Goal: Contribute content

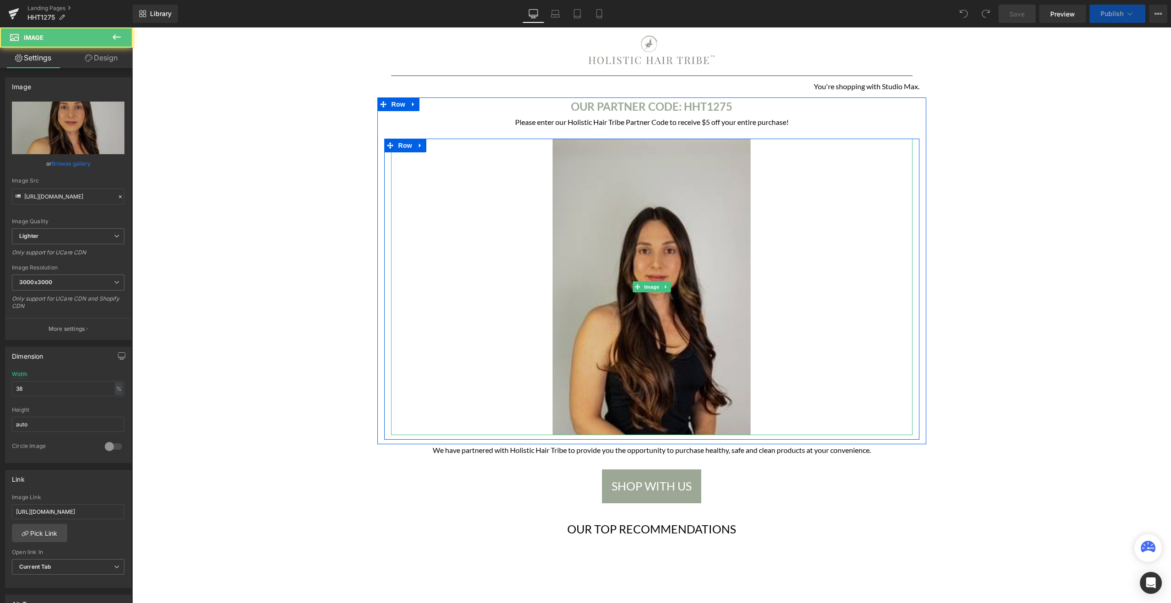
click at [668, 221] on img at bounding box center [651, 287] width 198 height 296
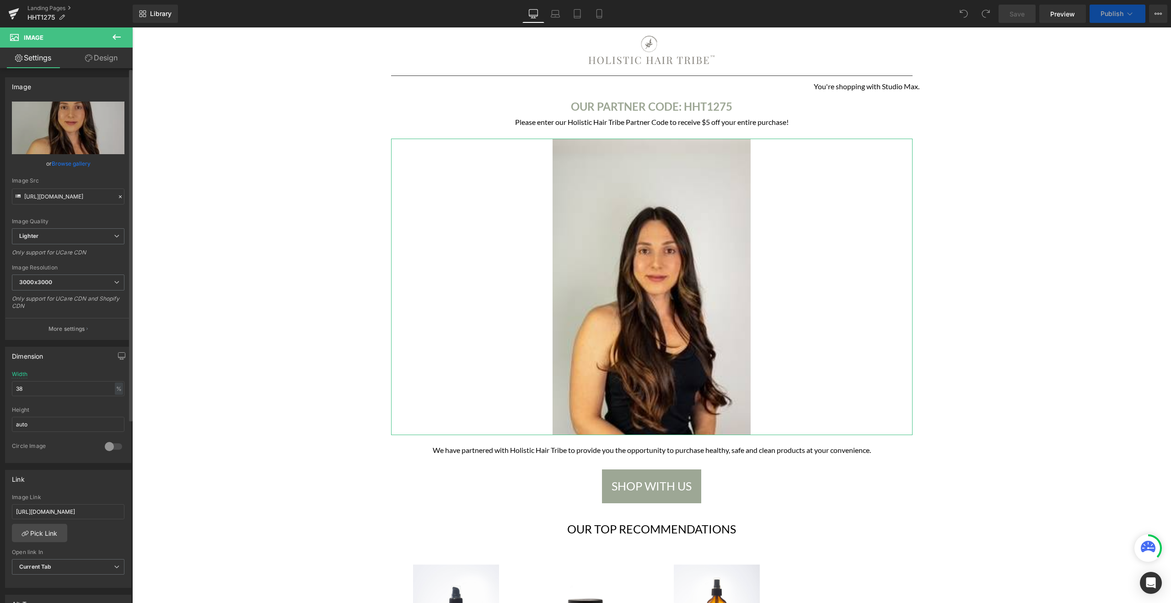
click at [54, 168] on link "Browse gallery" at bounding box center [71, 163] width 39 height 16
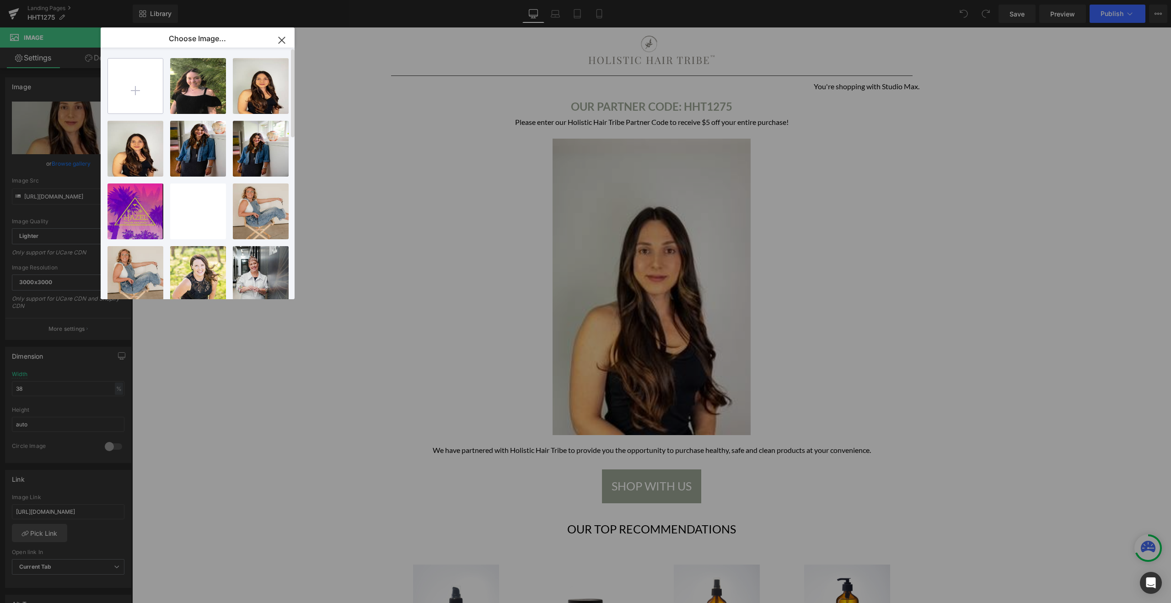
click at [138, 78] on input "file" at bounding box center [135, 86] width 55 height 55
type input "C:\fakepath\image0 (8).jpeg"
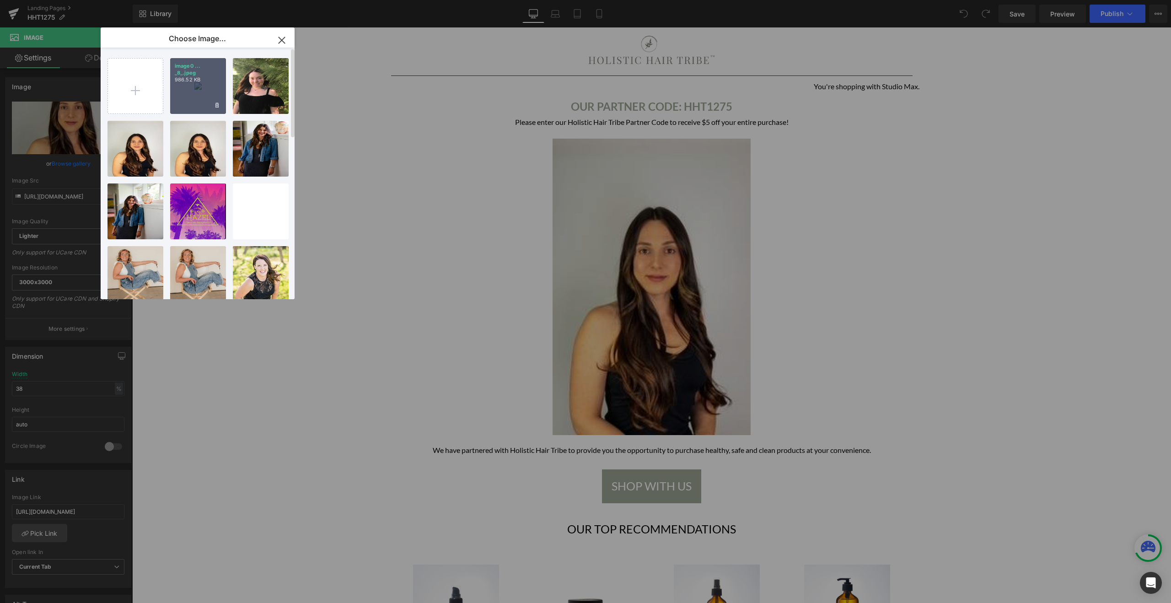
click at [206, 96] on div "image0 ... _8_.jpeg 986.52 KB" at bounding box center [198, 86] width 56 height 56
type input "[URL][DOMAIN_NAME]"
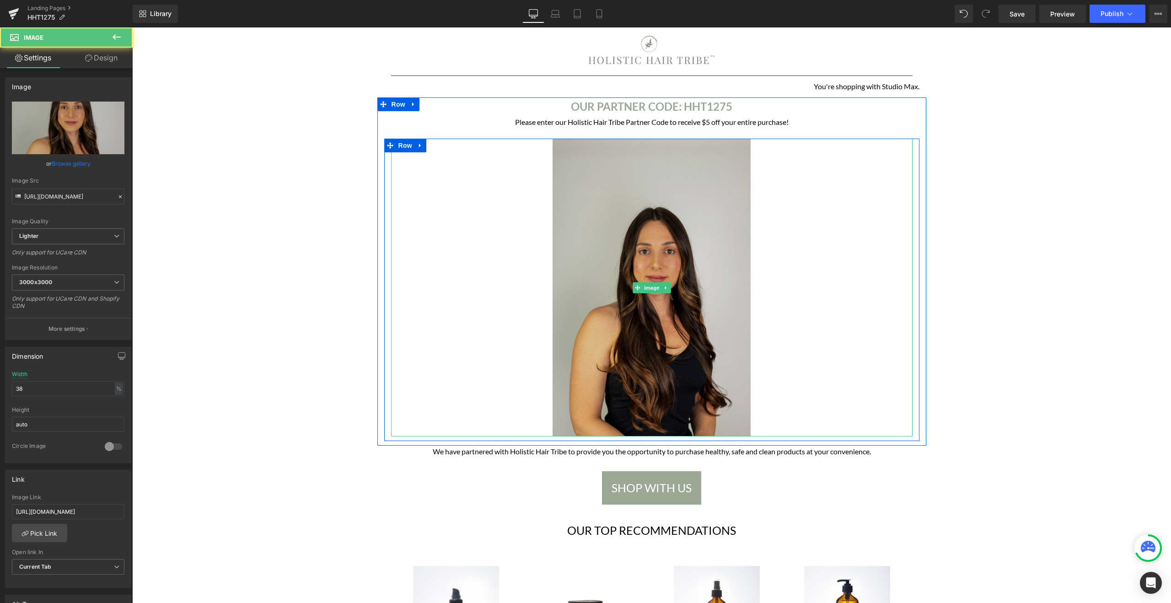
click at [628, 230] on img at bounding box center [651, 288] width 198 height 298
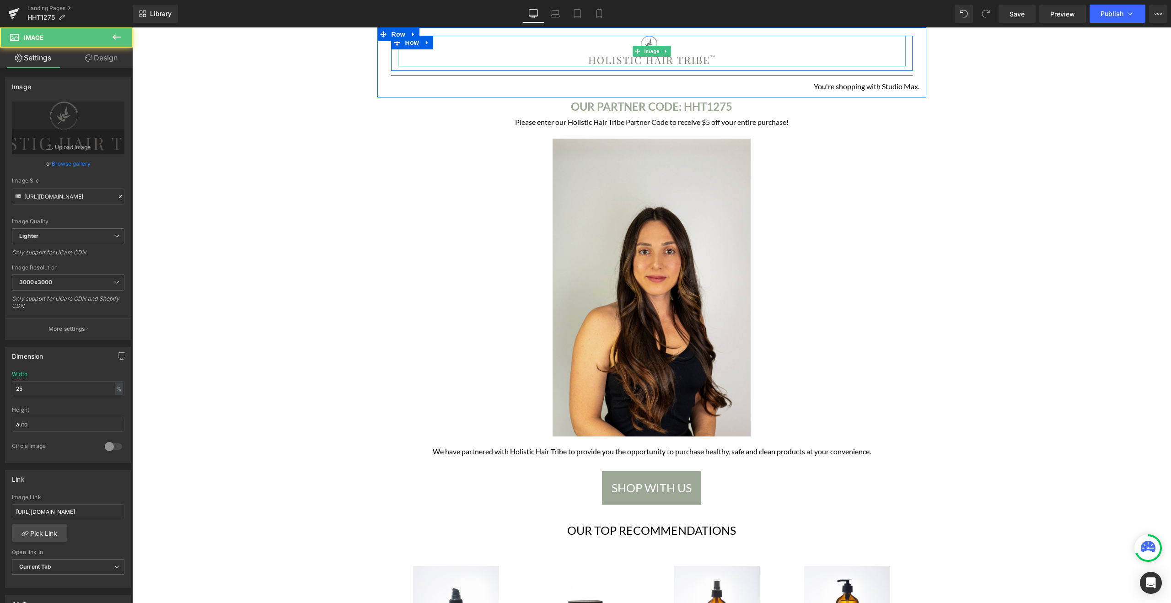
click at [707, 54] on img at bounding box center [651, 51] width 127 height 31
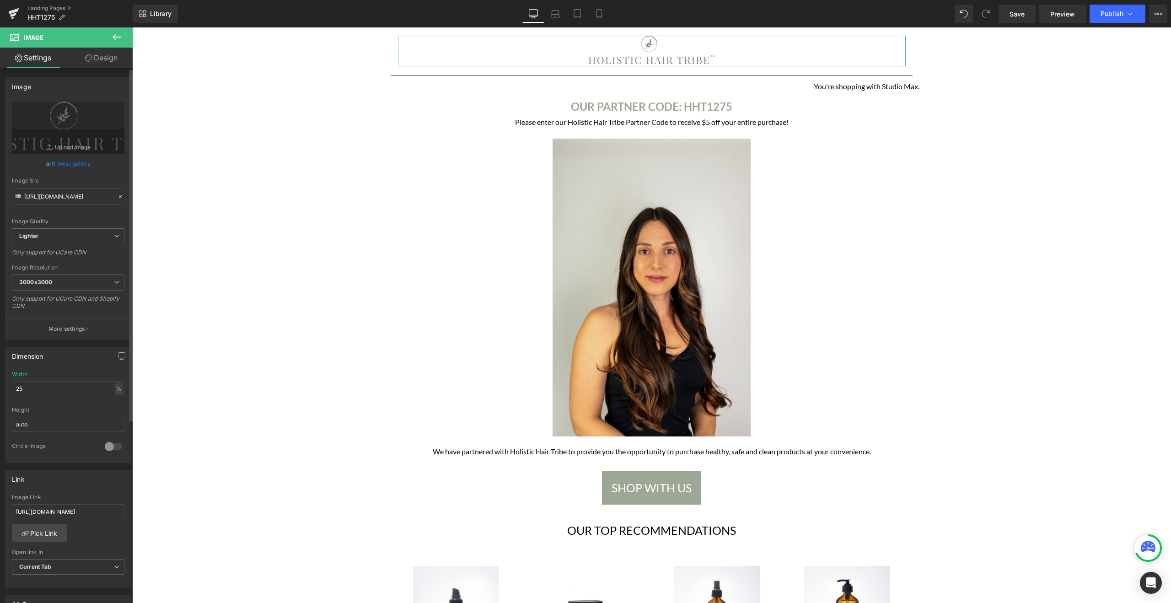
click at [107, 503] on div "Image Link [URL][DOMAIN_NAME]" at bounding box center [68, 509] width 112 height 30
click at [111, 514] on input "[URL][DOMAIN_NAME]" at bounding box center [68, 511] width 112 height 15
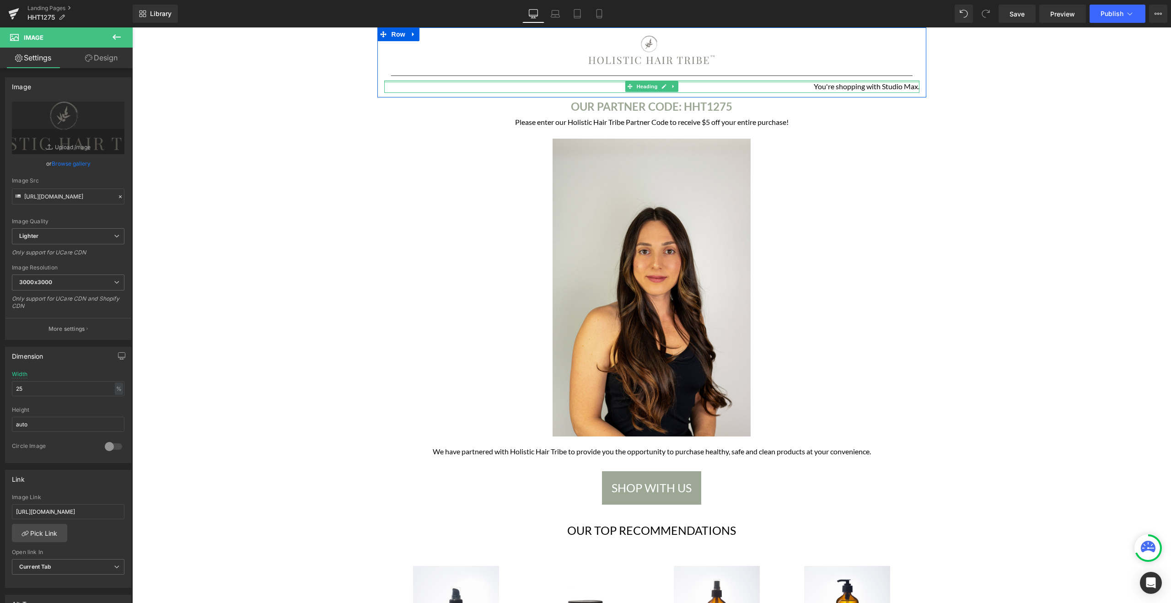
click at [851, 83] on div at bounding box center [651, 81] width 535 height 2
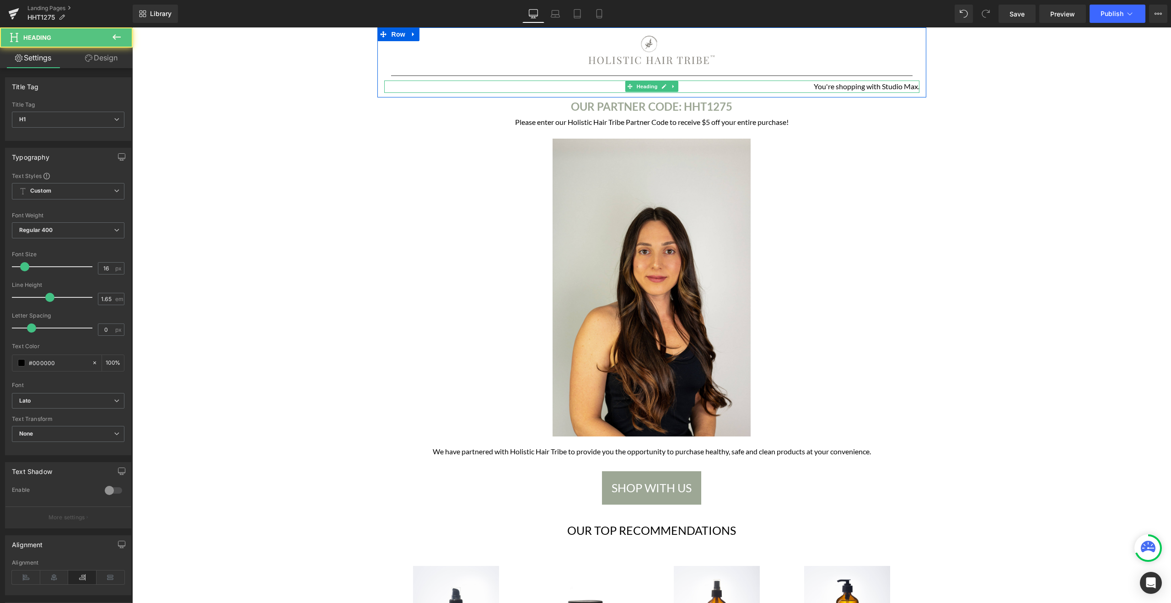
click at [855, 83] on h1 "You're shopping with Studio Max." at bounding box center [651, 86] width 535 height 12
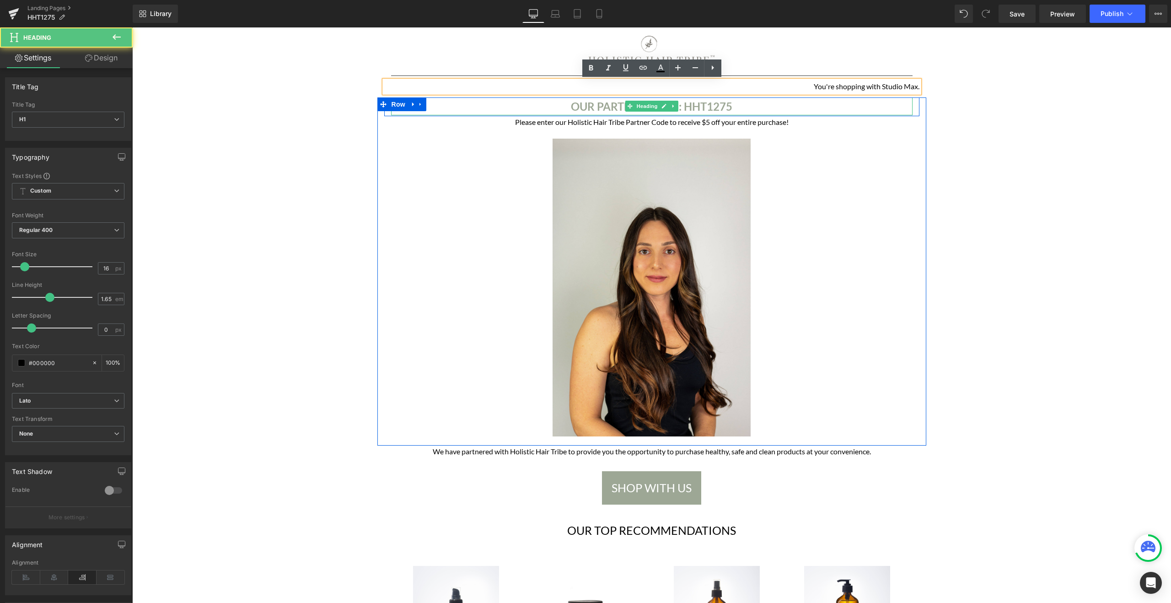
click at [702, 104] on b "OUR PARTNER CODE: HHT1275" at bounding box center [651, 106] width 161 height 13
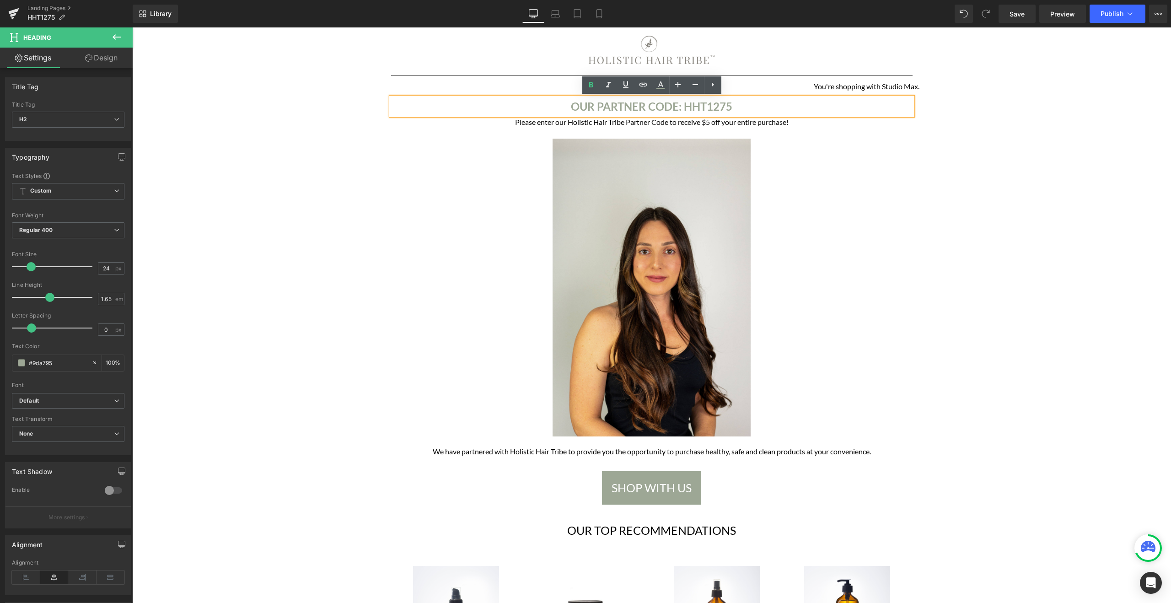
click at [617, 103] on b "OUR PARTNER CODE: HHT1275" at bounding box center [651, 106] width 161 height 13
click at [588, 123] on h1 "Please enter our Holistic Hair Tribe Partner Code to receive $5 off your entire…" at bounding box center [651, 122] width 521 height 12
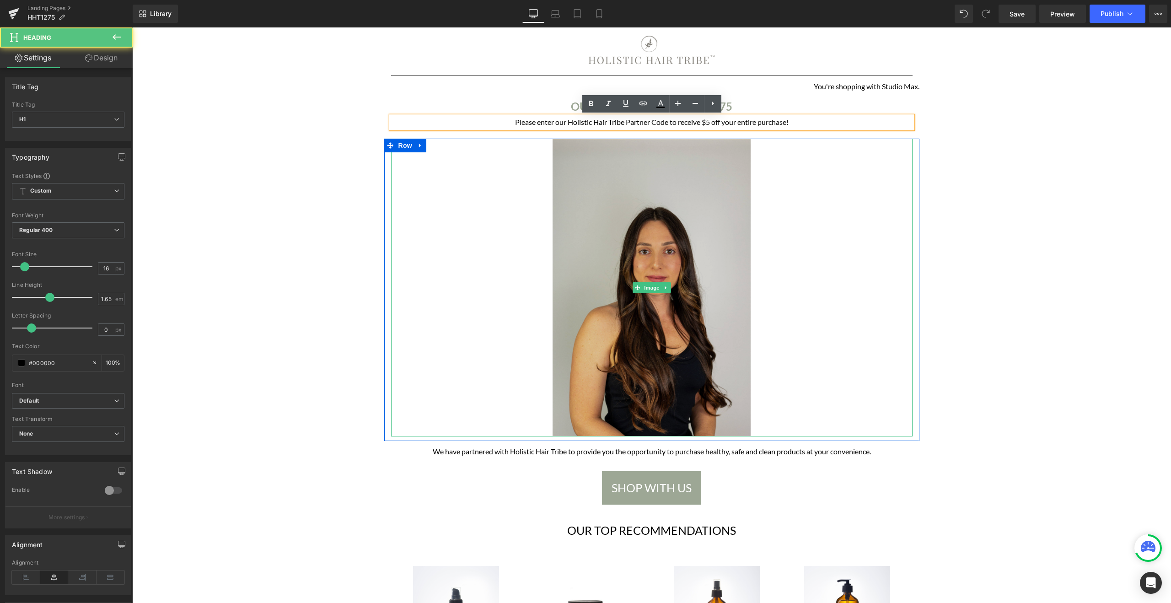
click at [669, 211] on img at bounding box center [651, 288] width 198 height 298
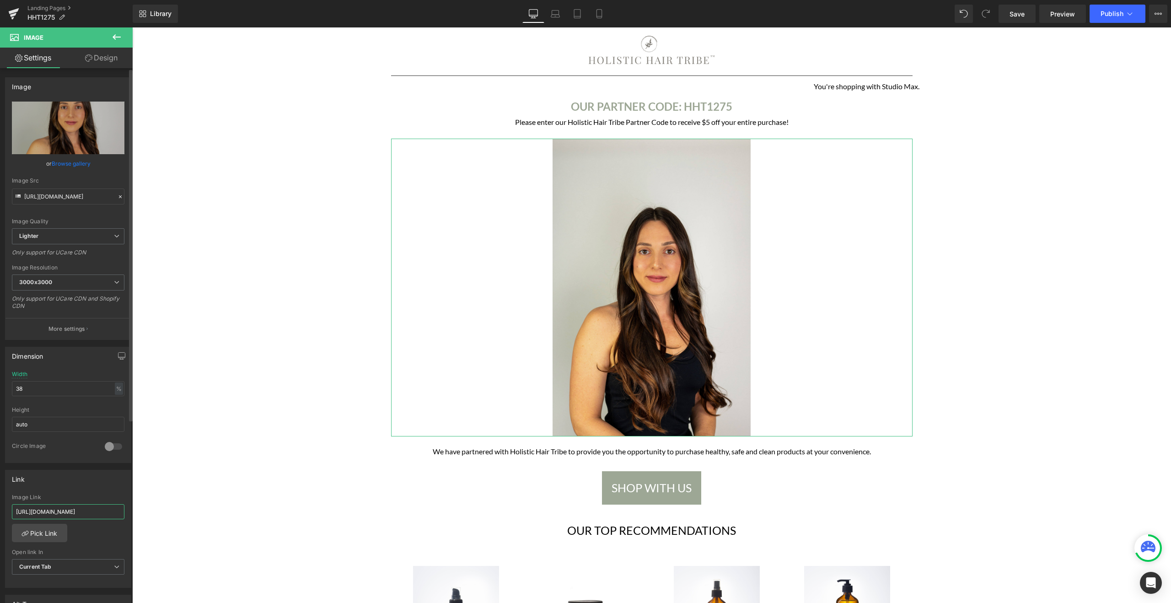
click at [117, 510] on input "[URL][DOMAIN_NAME]" at bounding box center [68, 511] width 112 height 15
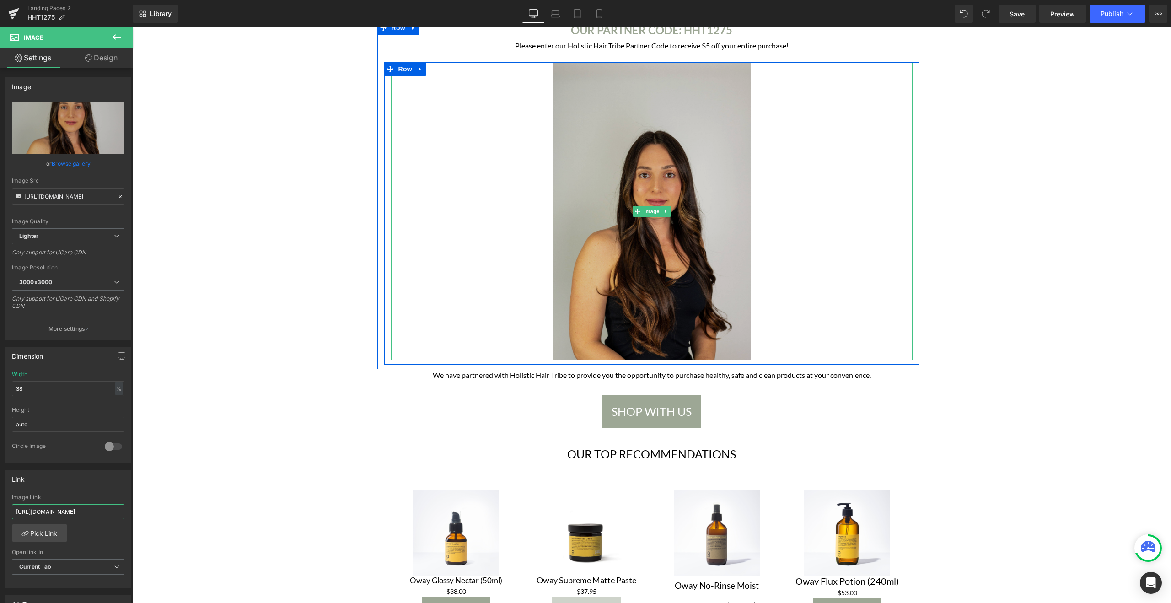
scroll to position [79, 0]
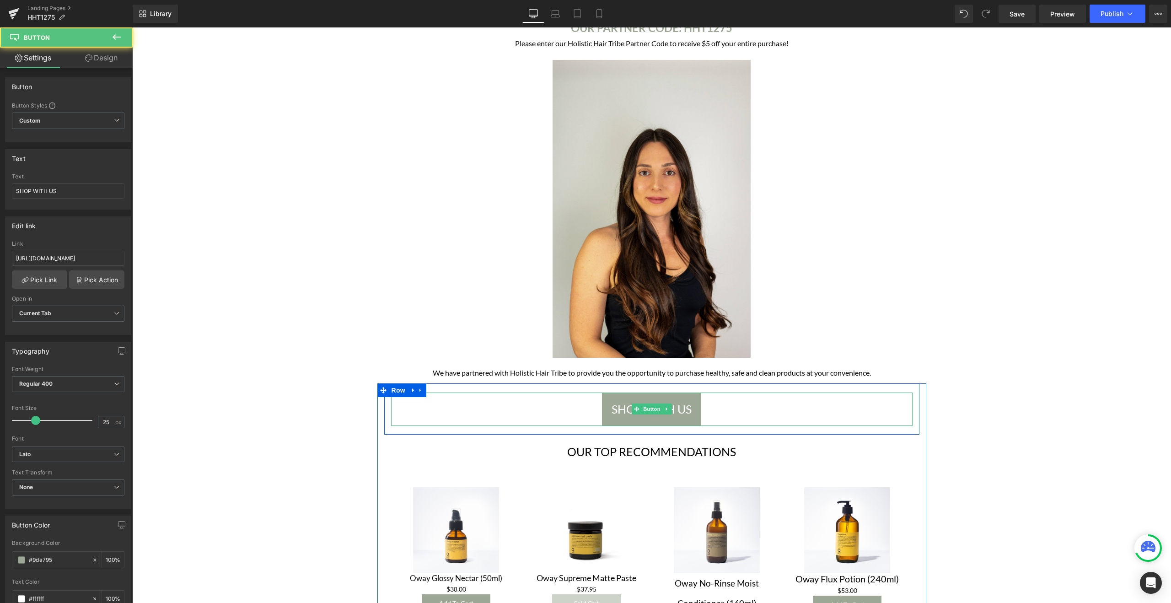
click at [589, 409] on div "SHOP WITH US" at bounding box center [651, 408] width 521 height 33
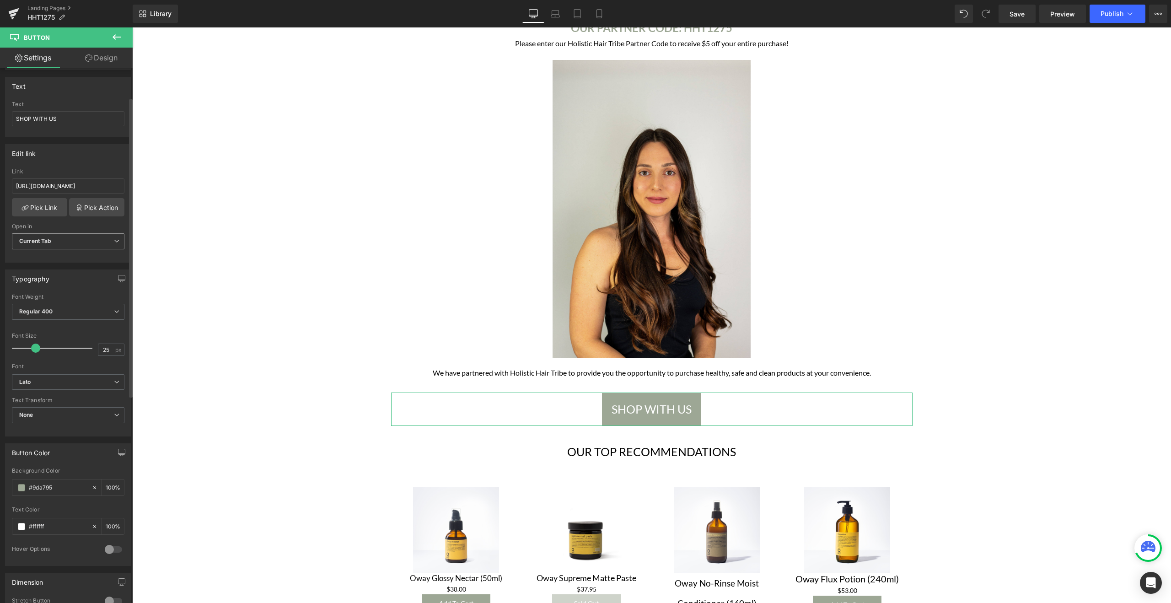
scroll to position [77, 0]
click at [110, 181] on input "[URL][DOMAIN_NAME]" at bounding box center [68, 180] width 112 height 15
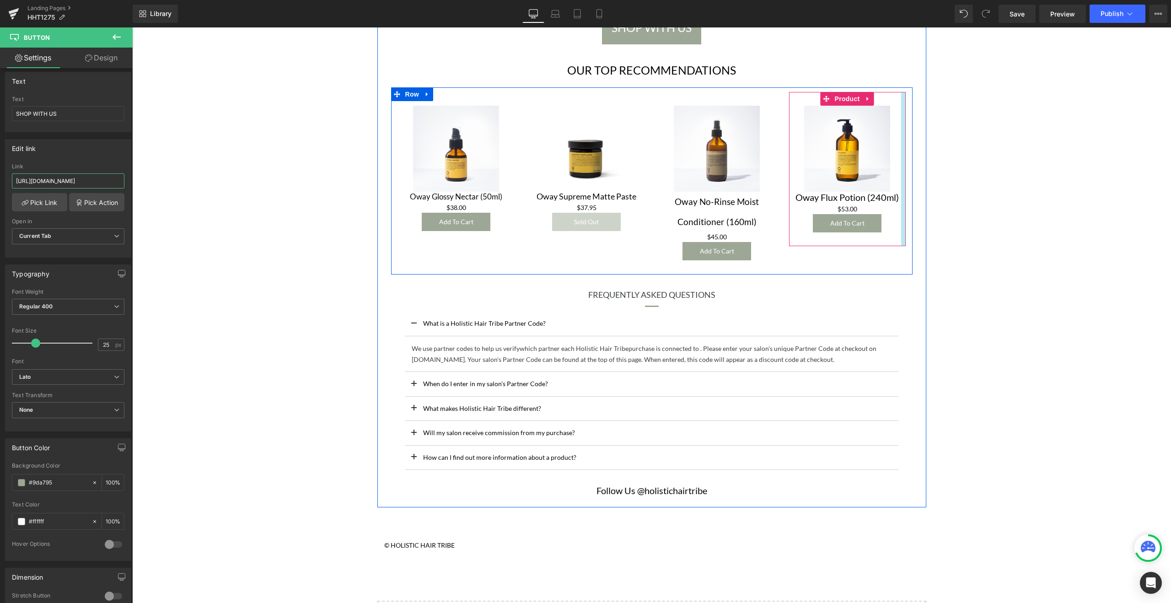
scroll to position [450, 0]
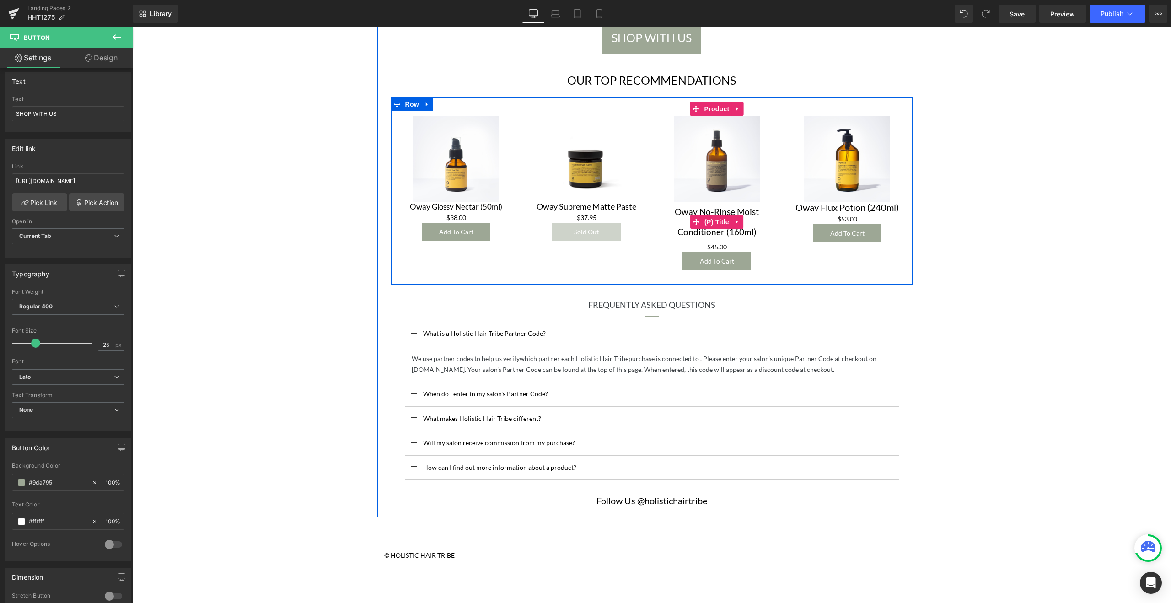
click at [730, 233] on link "Oway No-Rinse Moist Conditioner (160ml)" at bounding box center [716, 222] width 107 height 40
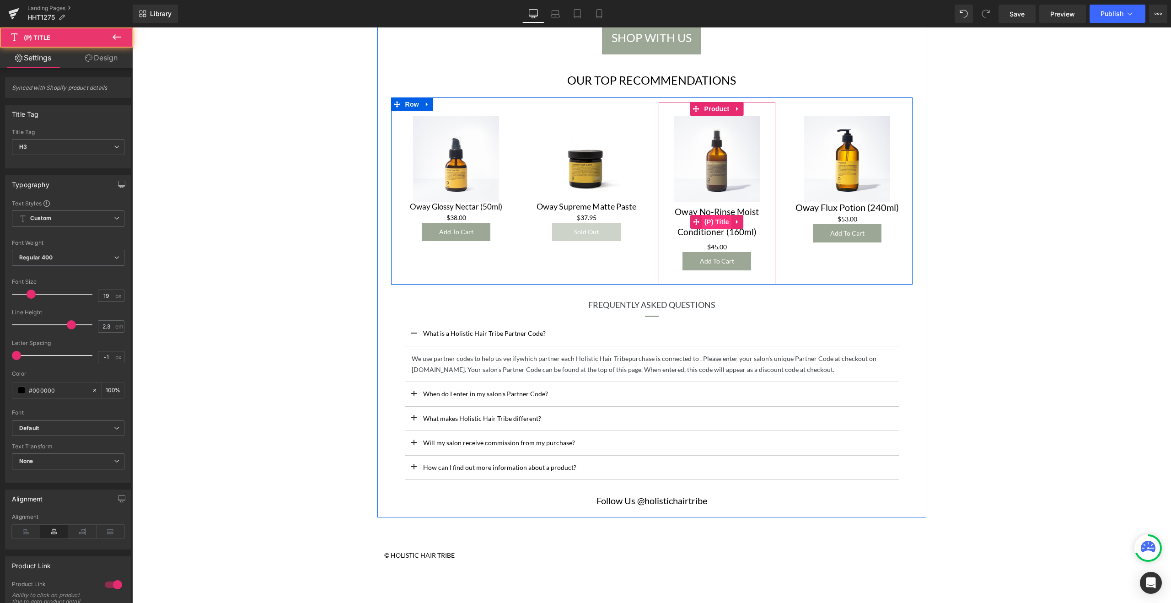
click at [719, 221] on span "(P) Title" at bounding box center [716, 222] width 29 height 14
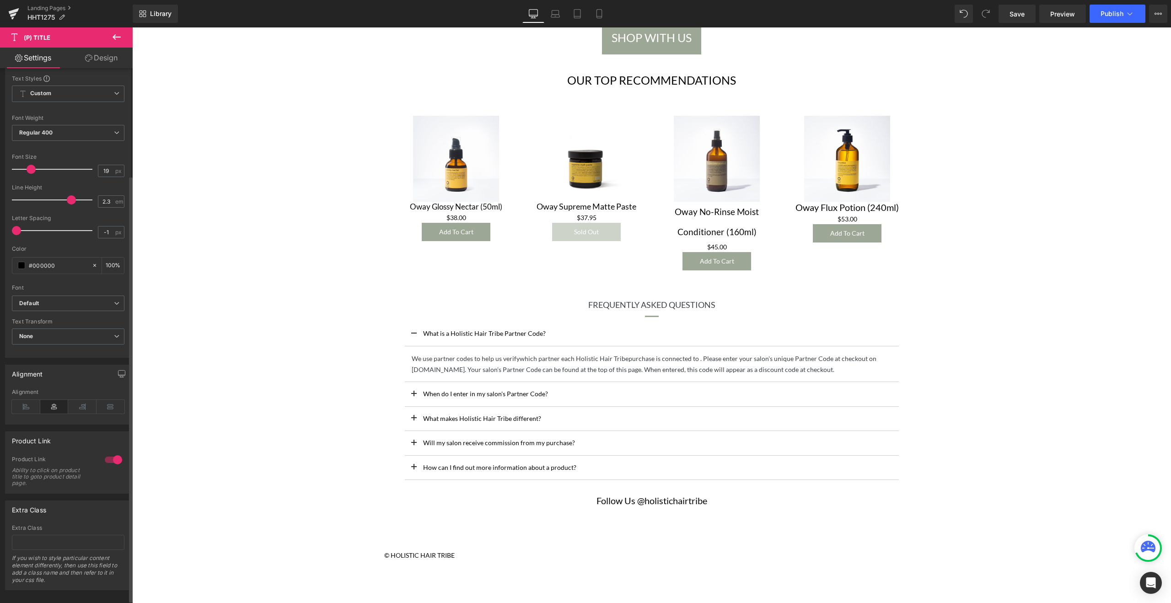
scroll to position [138, 0]
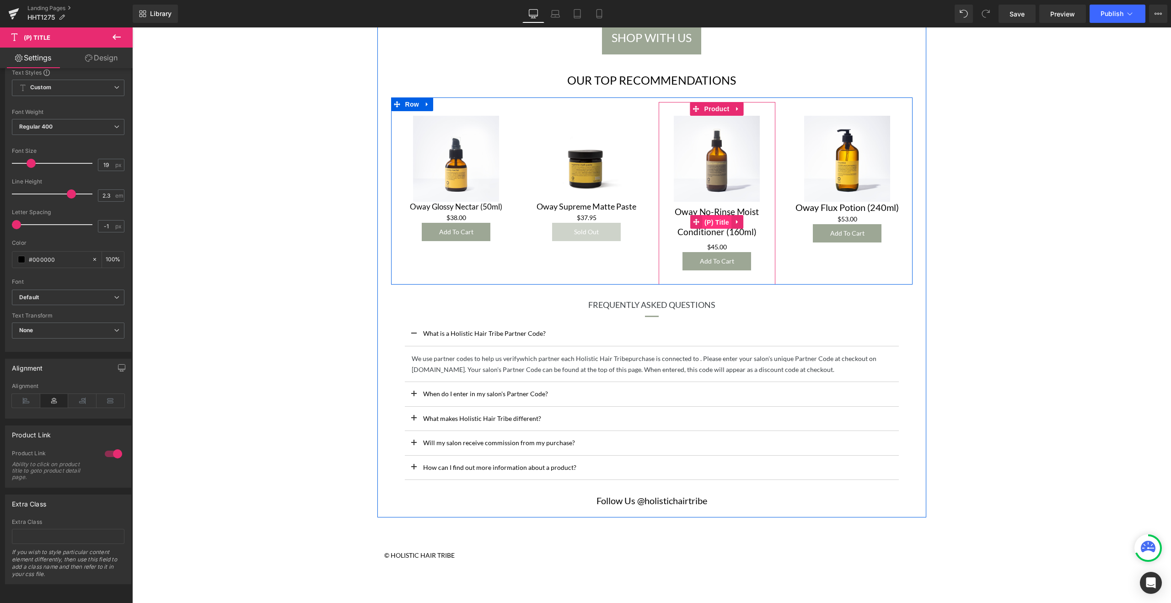
click at [709, 221] on span "(P) Title" at bounding box center [716, 222] width 29 height 14
click at [739, 220] on icon at bounding box center [737, 221] width 6 height 7
click at [678, 223] on div "Oway No-Rinse Moist Conditioner (160ml) (P) Title" at bounding box center [716, 222] width 107 height 40
click at [720, 237] on link "Oway No-Rinse Moist Conditioner (160ml)" at bounding box center [716, 222] width 107 height 40
click at [716, 234] on link "Oway No-Rinse Moist Conditioner (160ml)" at bounding box center [716, 222] width 107 height 40
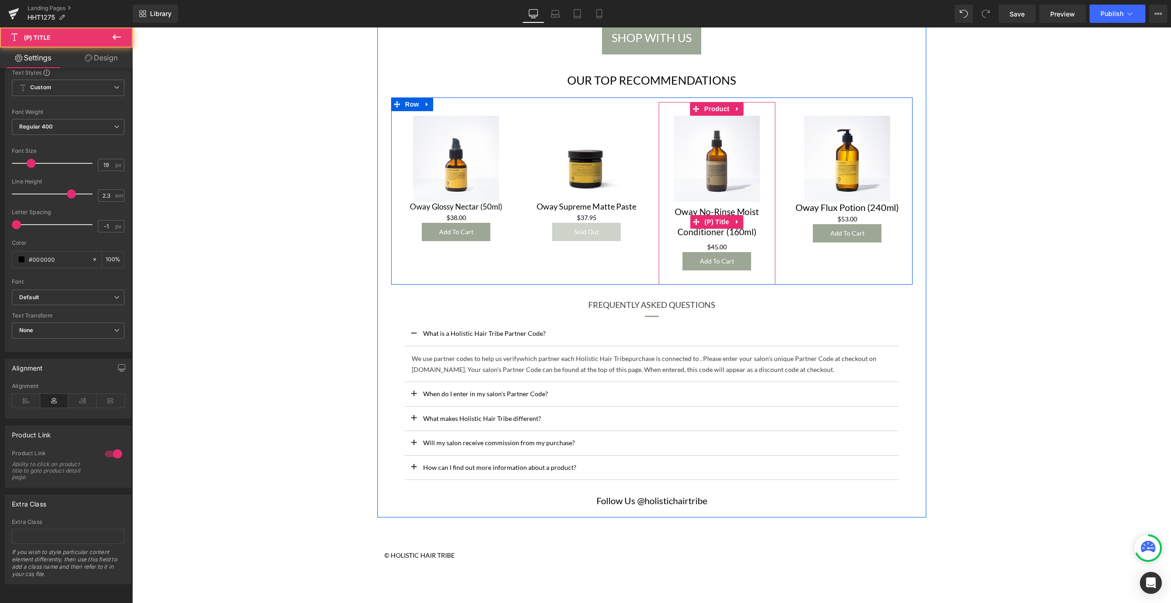
click at [716, 234] on link "Oway No-Rinse Moist Conditioner (160ml)" at bounding box center [716, 222] width 107 height 40
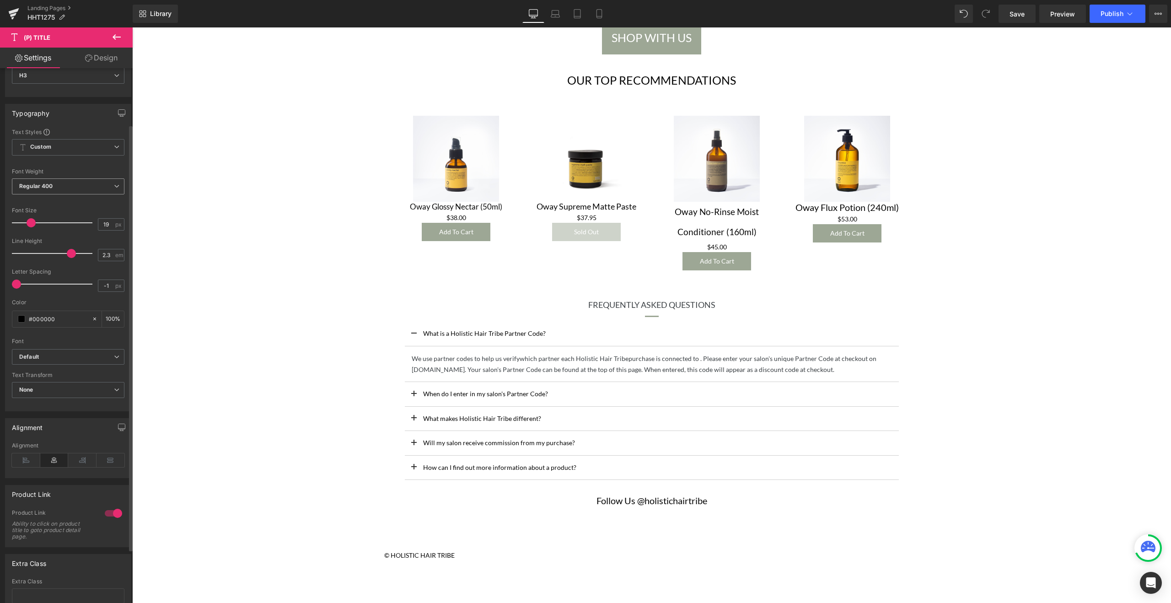
scroll to position [70, 0]
type input "17"
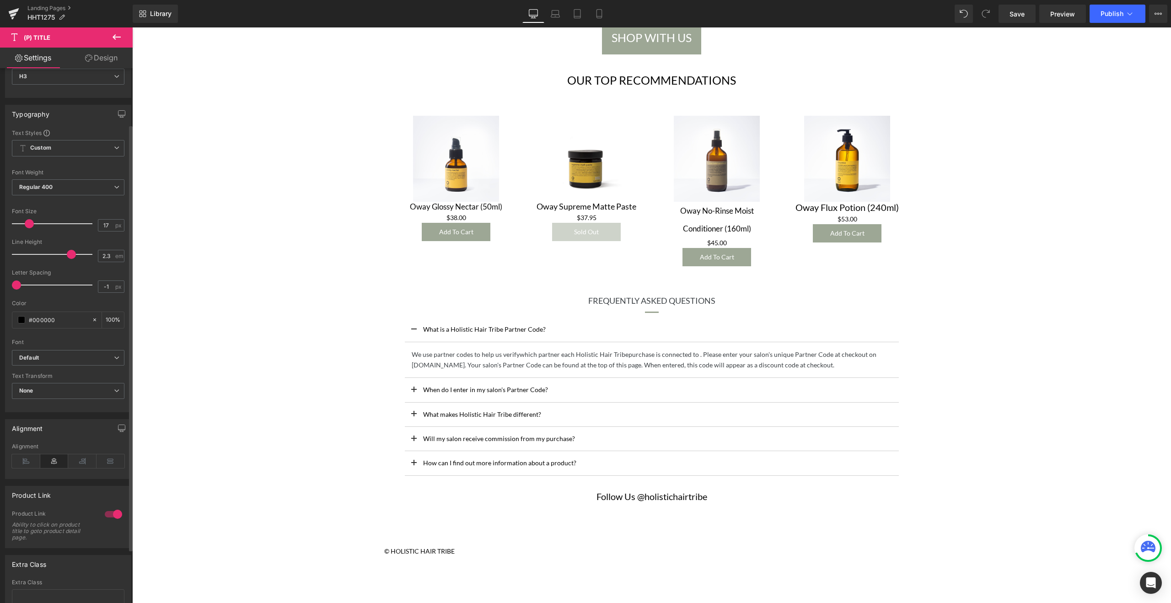
click at [29, 229] on div at bounding box center [54, 223] width 76 height 18
type input "1.7"
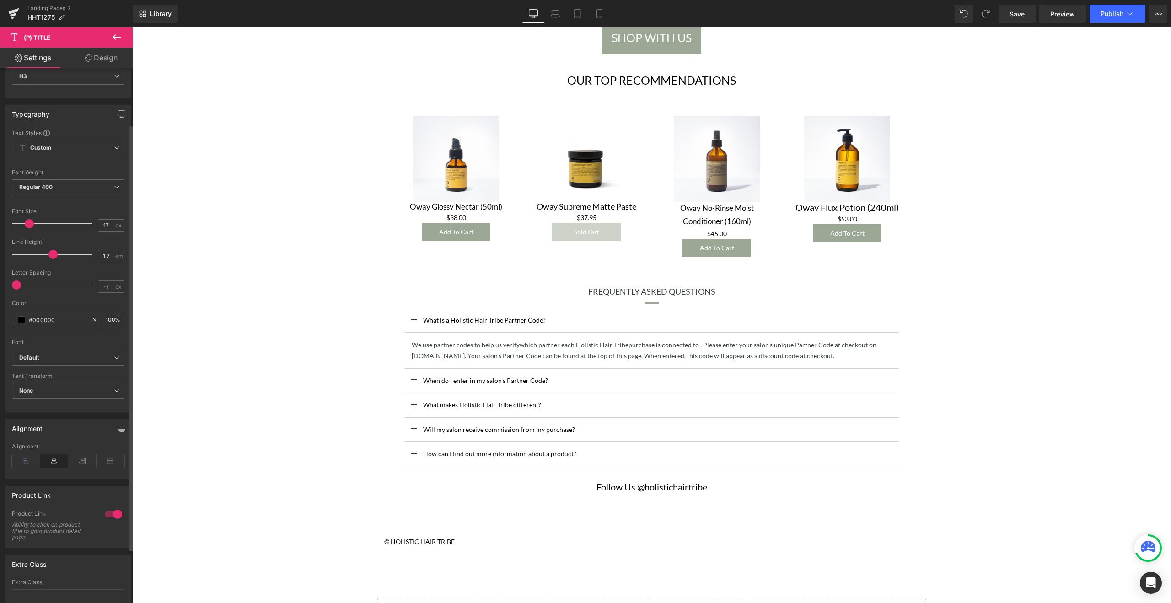
click at [50, 254] on div at bounding box center [54, 254] width 76 height 18
click at [1014, 13] on span "Save" at bounding box center [1016, 14] width 15 height 10
click at [1114, 11] on span "Publish" at bounding box center [1111, 13] width 23 height 7
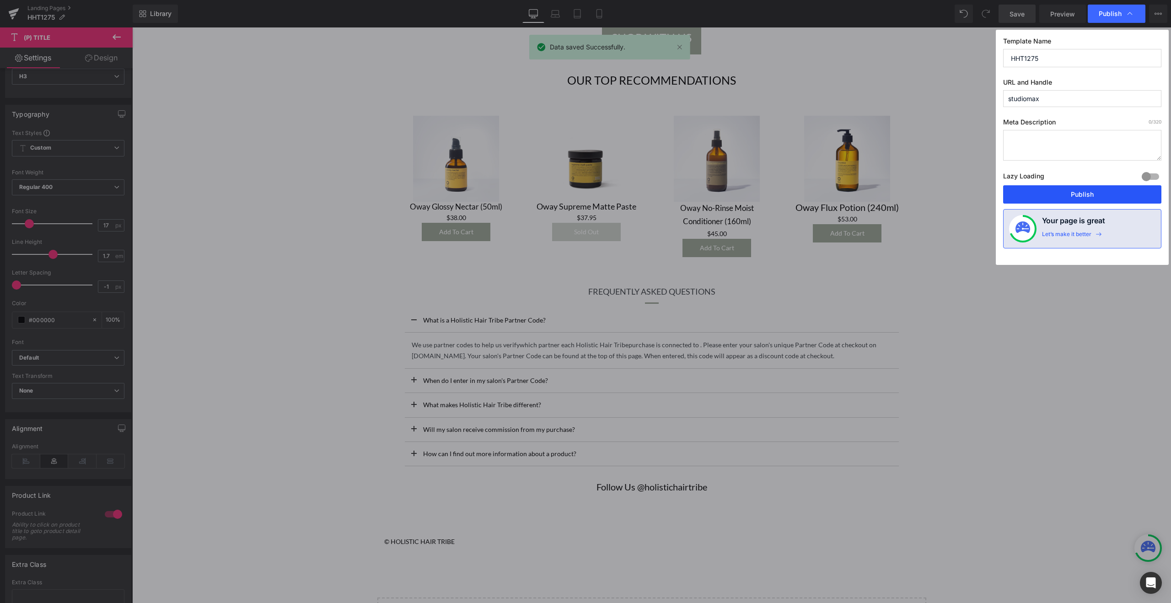
click at [1084, 190] on button "Publish" at bounding box center [1082, 194] width 158 height 18
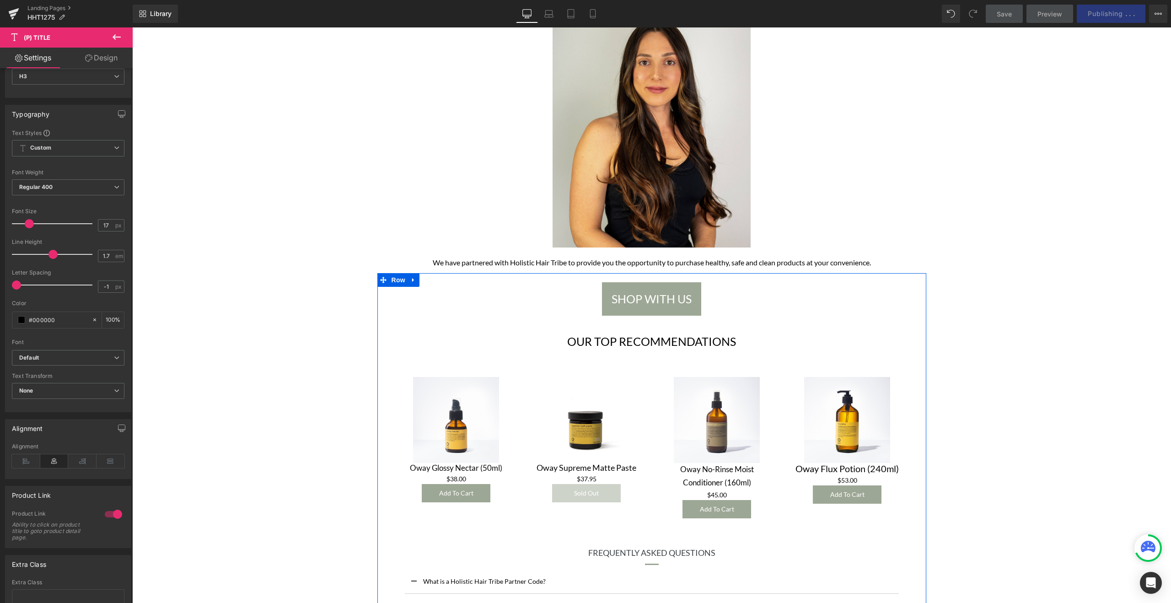
scroll to position [150, 0]
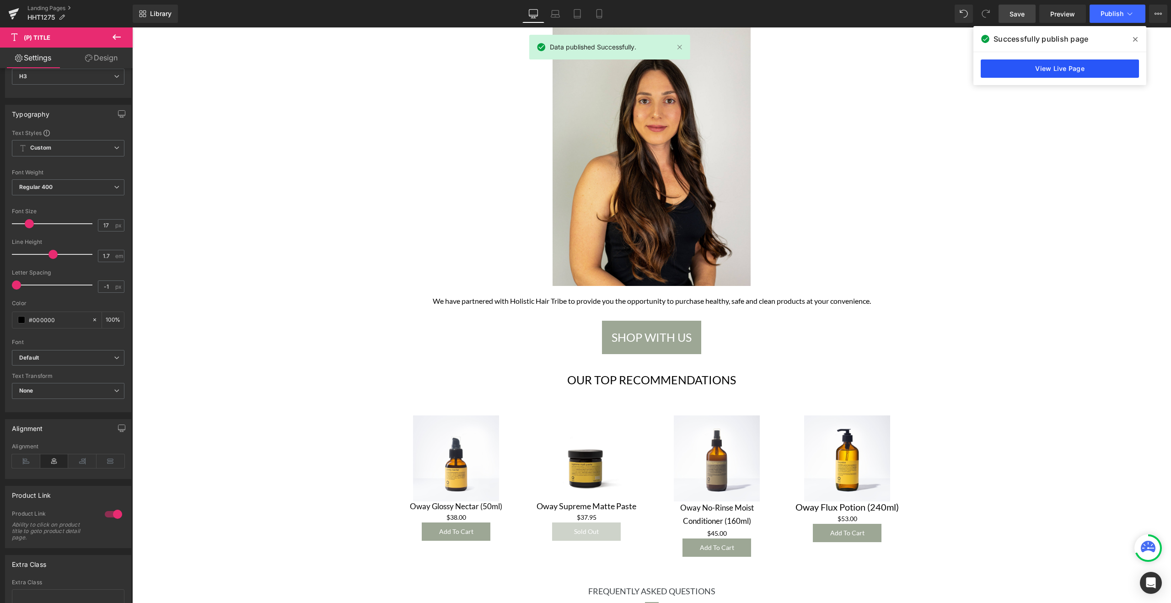
click at [1078, 73] on link "View Live Page" at bounding box center [1059, 68] width 158 height 18
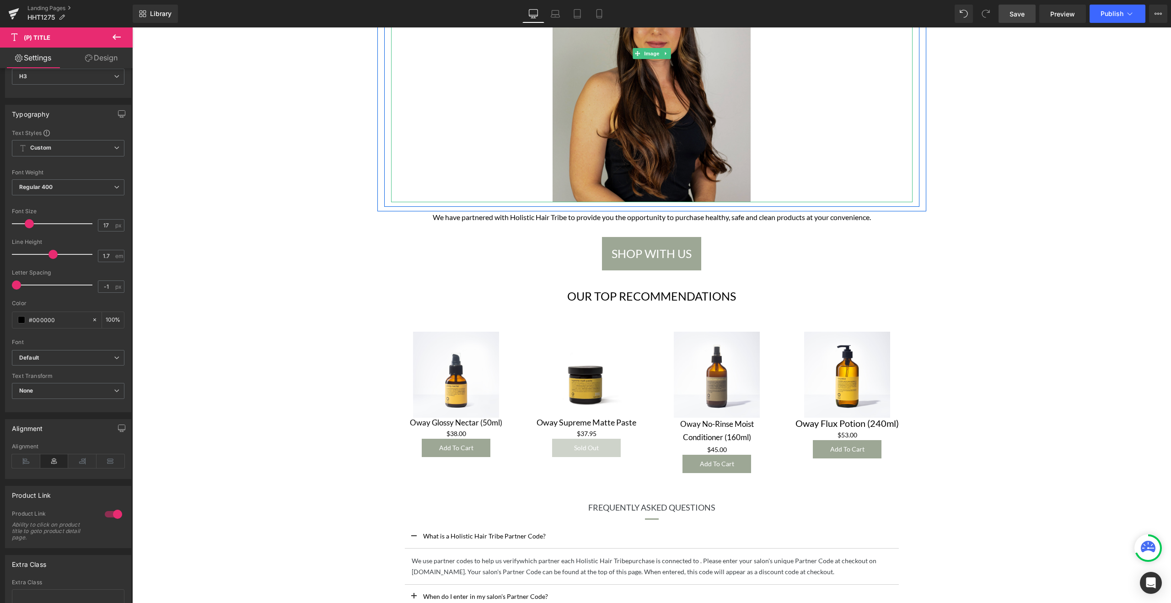
scroll to position [267, 0]
